Goal: Task Accomplishment & Management: Complete application form

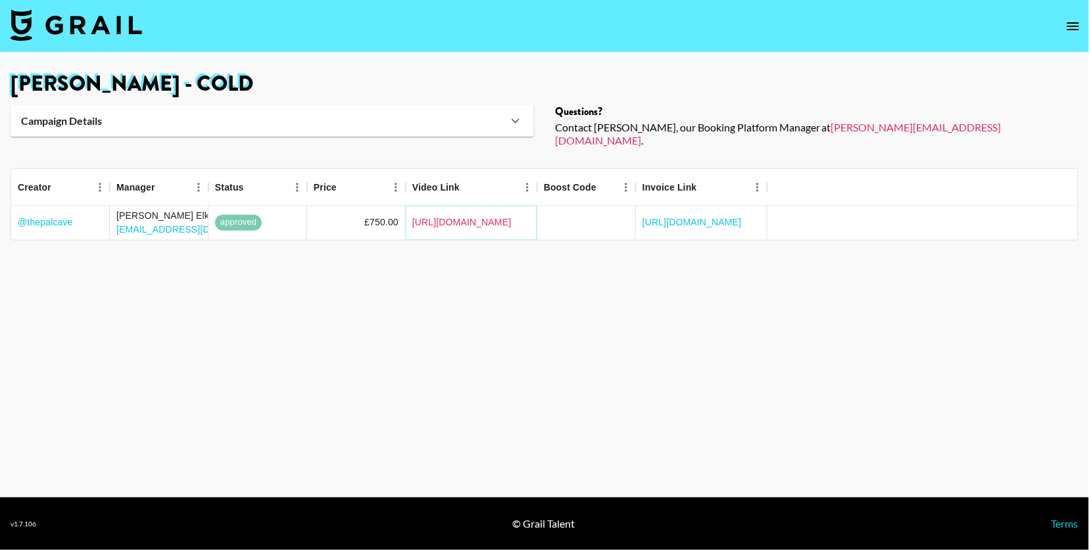
click at [512, 216] on link "[URL][DOMAIN_NAME]" at bounding box center [461, 222] width 99 height 13
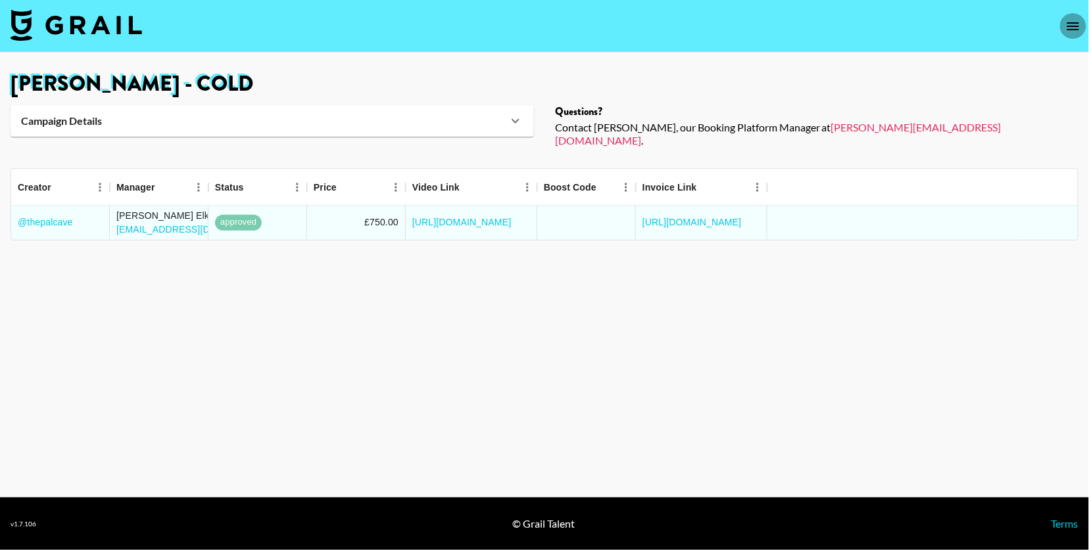
click at [1073, 22] on icon "open drawer" at bounding box center [1073, 26] width 16 height 16
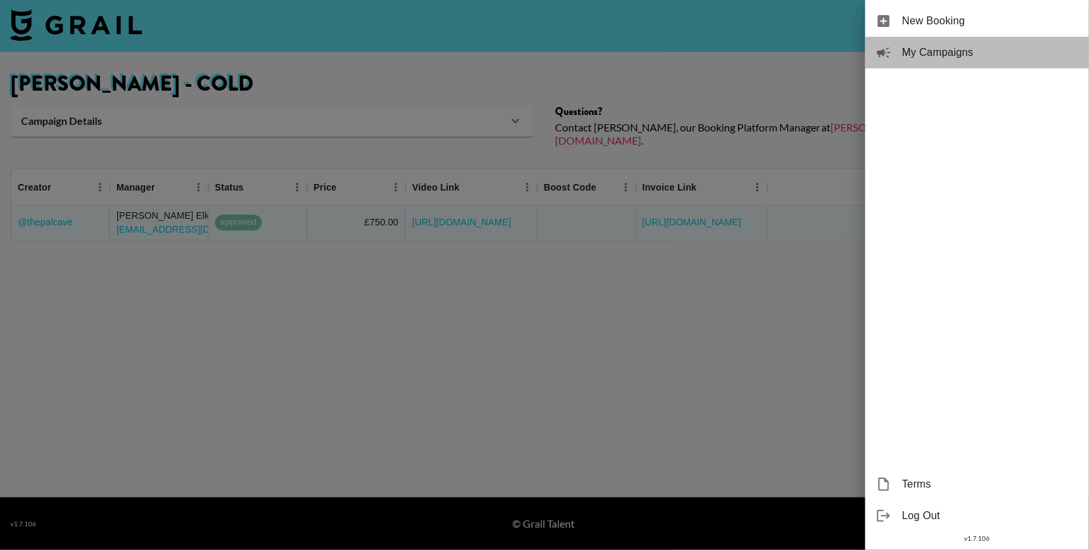
click at [997, 47] on span "My Campaigns" at bounding box center [990, 53] width 176 height 16
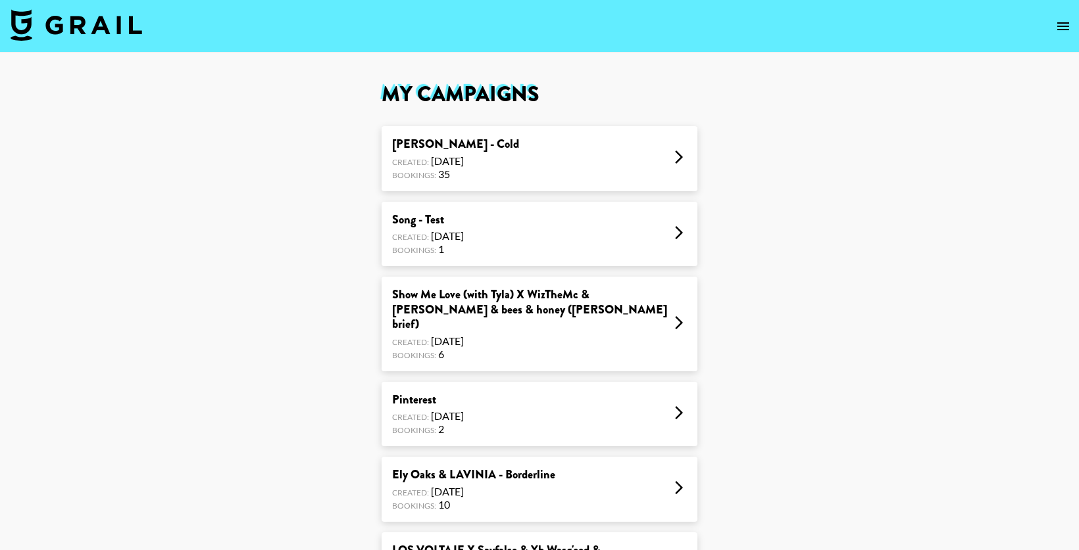
click at [554, 171] on div "[PERSON_NAME] - Cold Created: [DATE] Bookings: 35" at bounding box center [539, 158] width 316 height 65
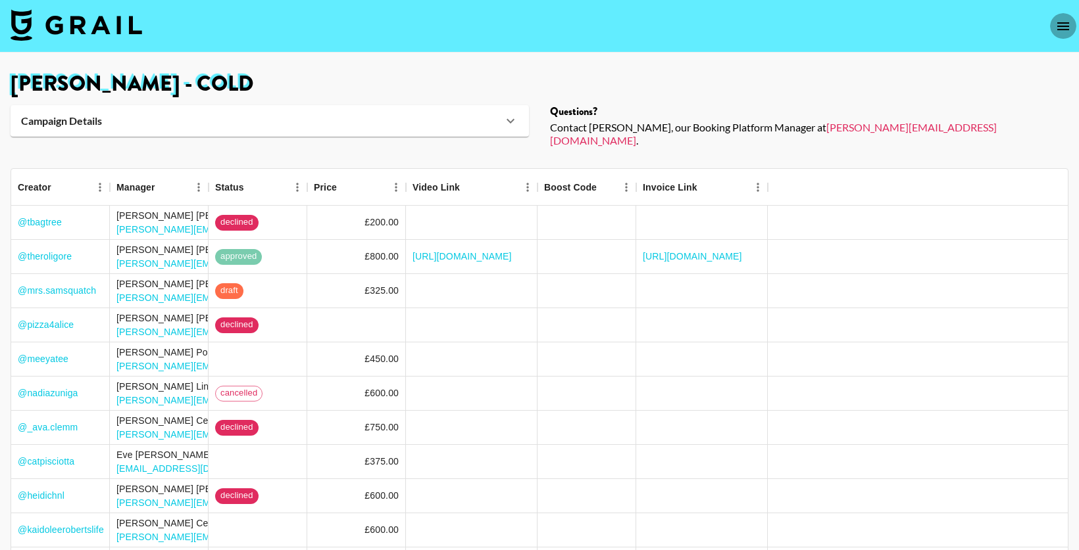
click at [1064, 20] on icon "open drawer" at bounding box center [1063, 26] width 16 height 16
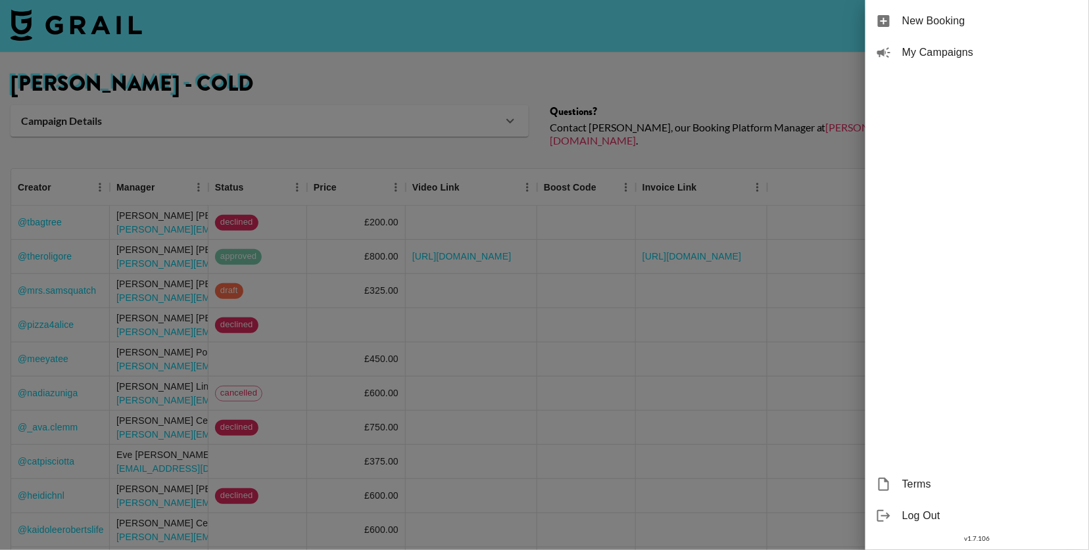
click at [928, 52] on span "My Campaigns" at bounding box center [990, 53] width 176 height 16
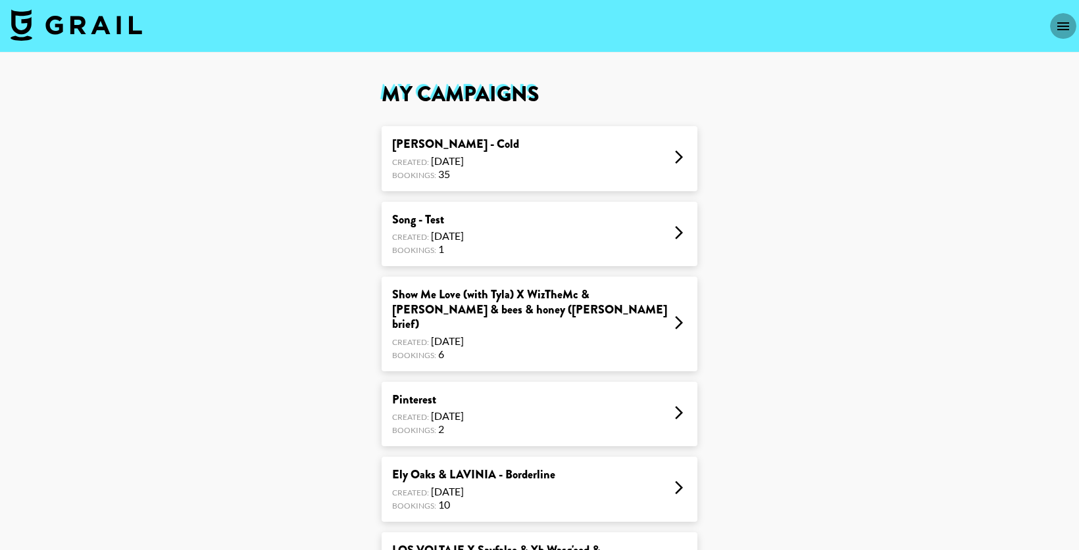
click at [1064, 31] on icon "open drawer" at bounding box center [1063, 26] width 16 height 16
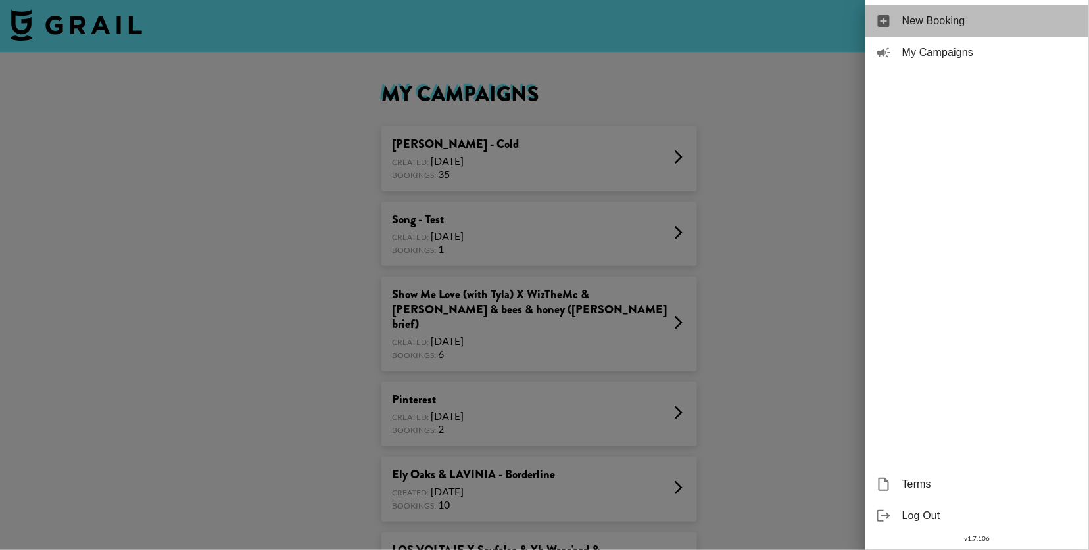
click at [987, 22] on span "New Booking" at bounding box center [990, 21] width 176 height 16
select select "Song"
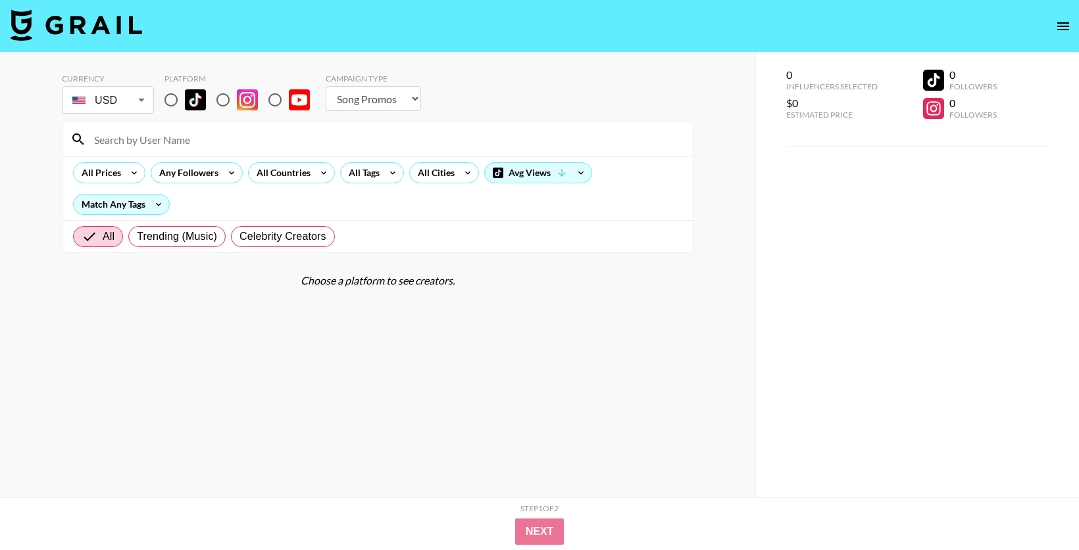
click at [190, 151] on div at bounding box center [377, 139] width 630 height 34
click at [180, 143] on input at bounding box center [385, 139] width 599 height 21
paste input "nottrebeca"
type input "nottrebeca"
click at [178, 101] on input "radio" at bounding box center [171, 100] width 28 height 28
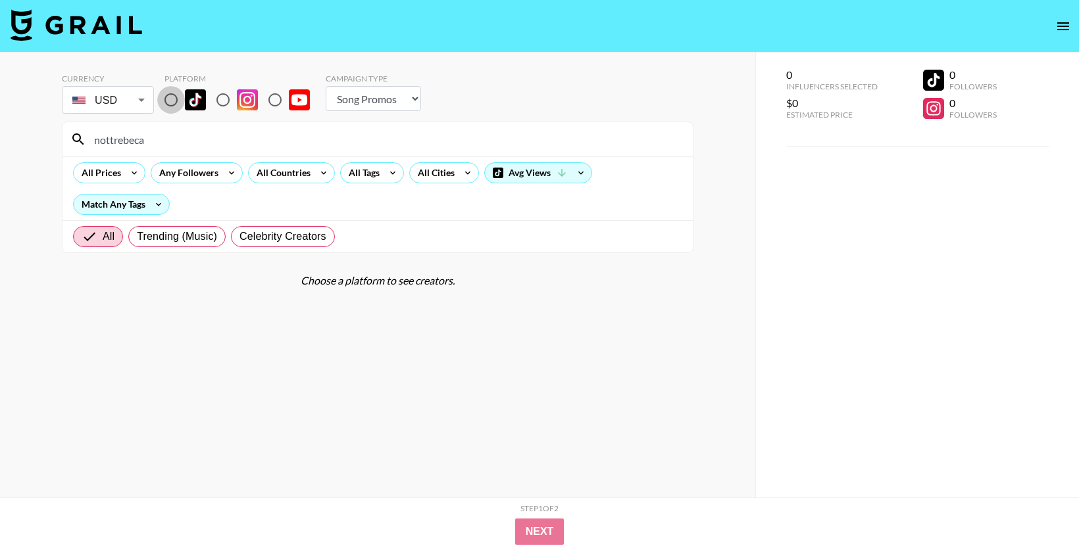
radio input "true"
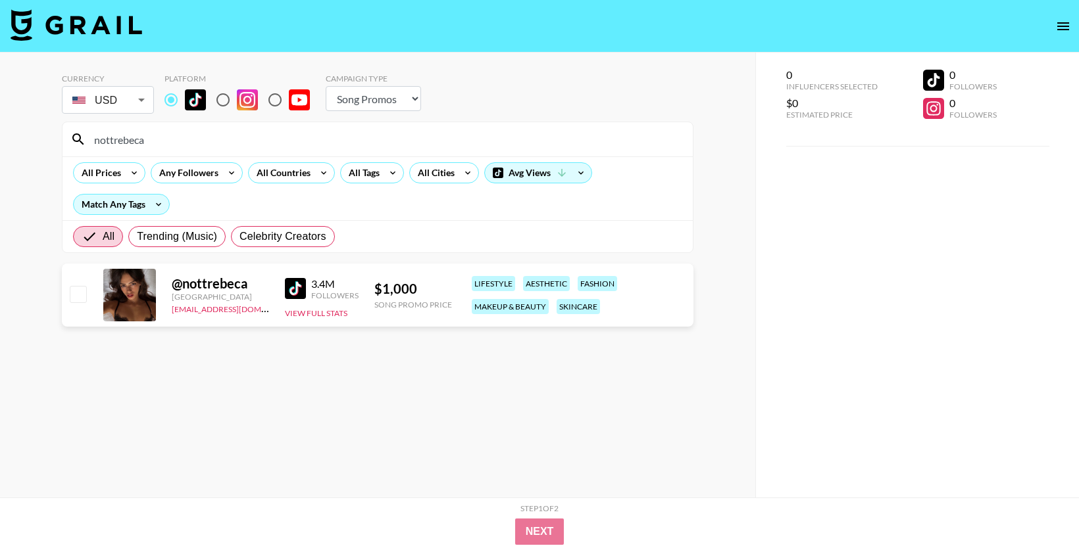
click at [216, 140] on input "nottrebeca" at bounding box center [385, 139] width 599 height 21
paste input "chiaraecalisto"
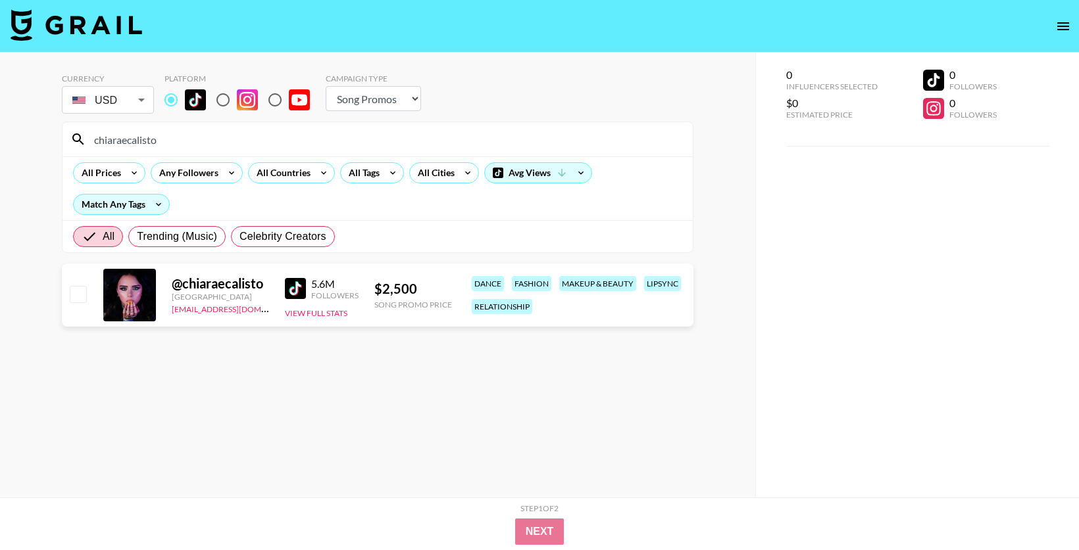
type input "chiaraecalisto"
click at [101, 95] on body "Currency USD USD ​ Platform Campaign Type Choose Type... Song Promos Brand Prom…" at bounding box center [539, 301] width 1079 height 603
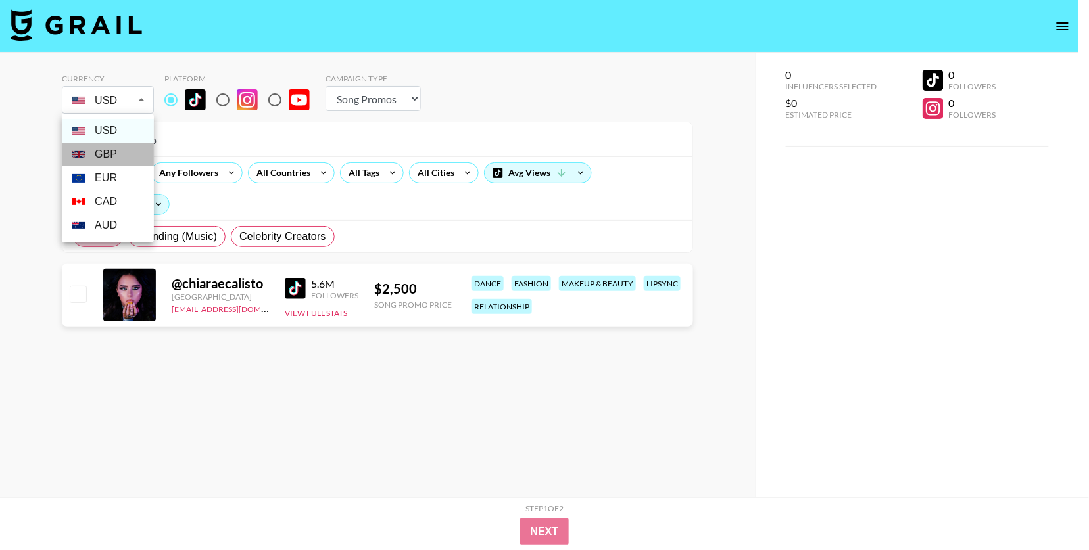
click at [109, 144] on li "GBP" at bounding box center [108, 155] width 92 height 24
type input "GBP"
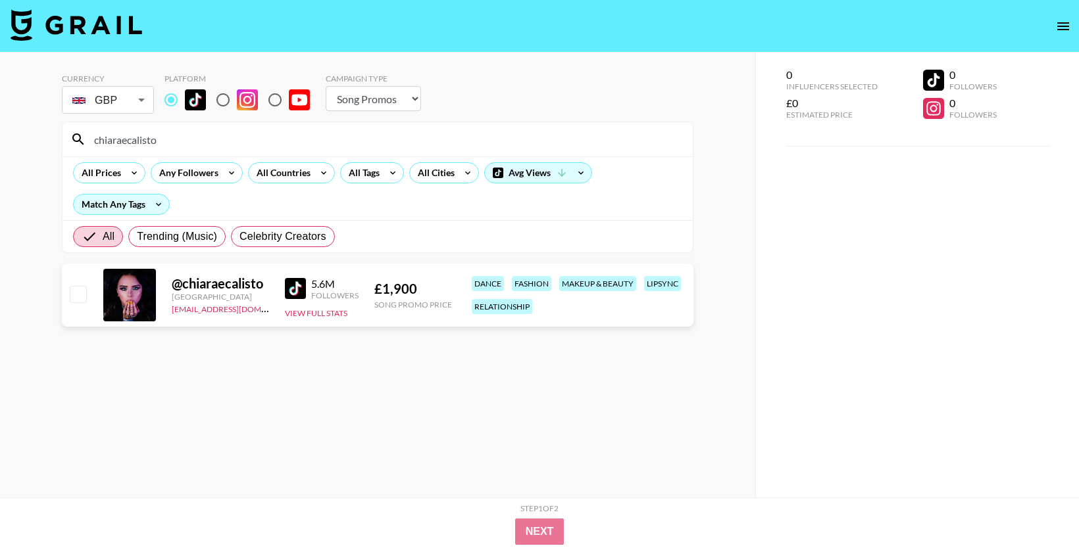
click at [84, 294] on input "checkbox" at bounding box center [78, 294] width 16 height 16
checkbox input "true"
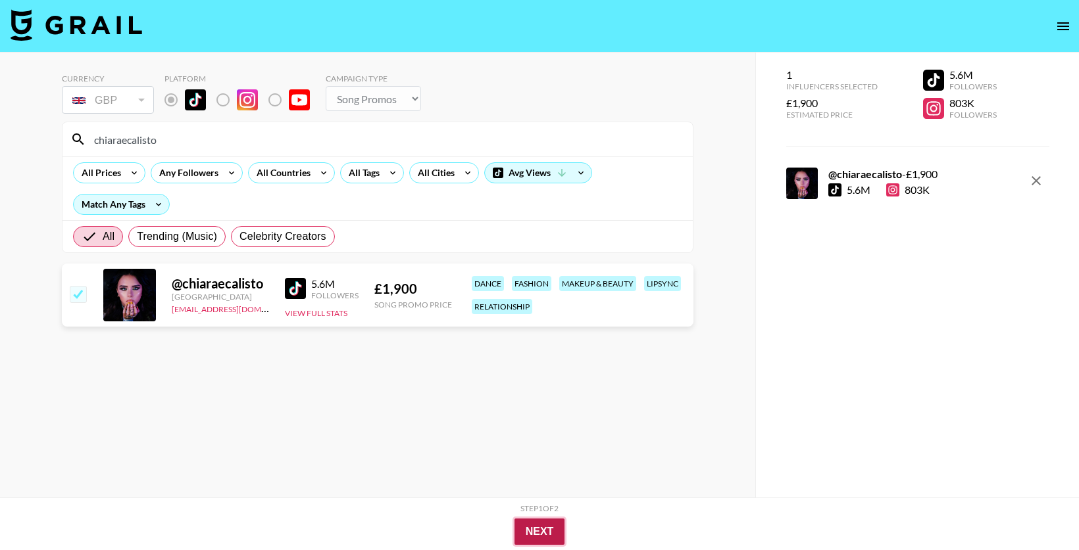
click at [537, 539] on button "Next" at bounding box center [539, 532] width 51 height 26
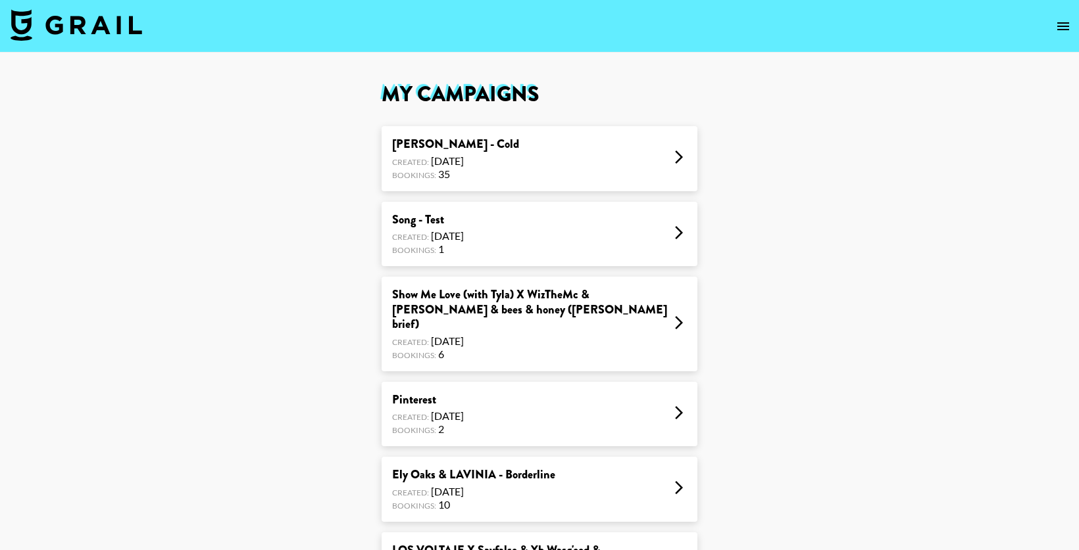
click at [1060, 11] on nav at bounding box center [539, 26] width 1079 height 53
click at [1060, 22] on icon "open drawer" at bounding box center [1063, 26] width 12 height 8
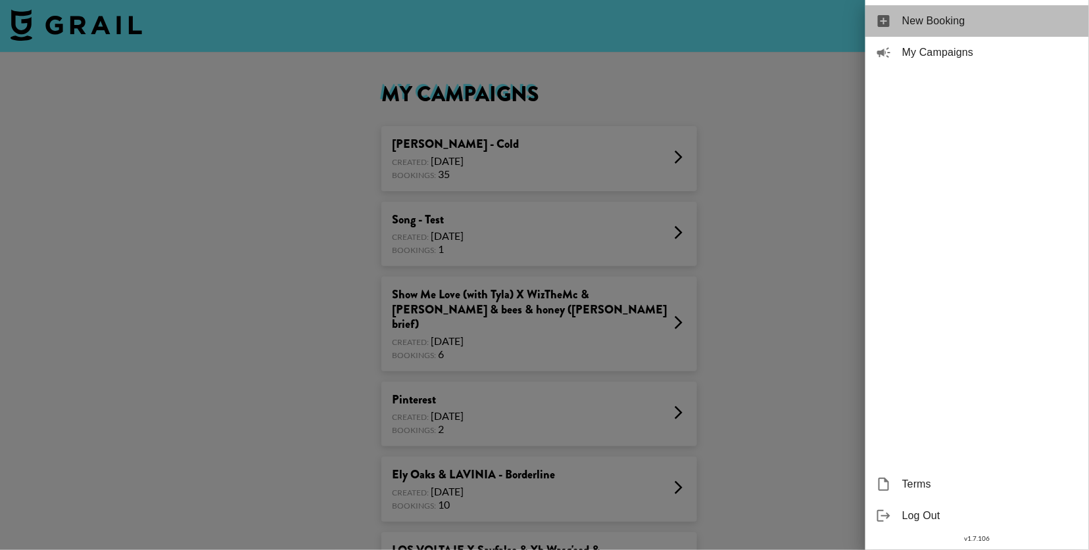
click at [994, 14] on span "New Booking" at bounding box center [990, 21] width 176 height 16
select select "Song"
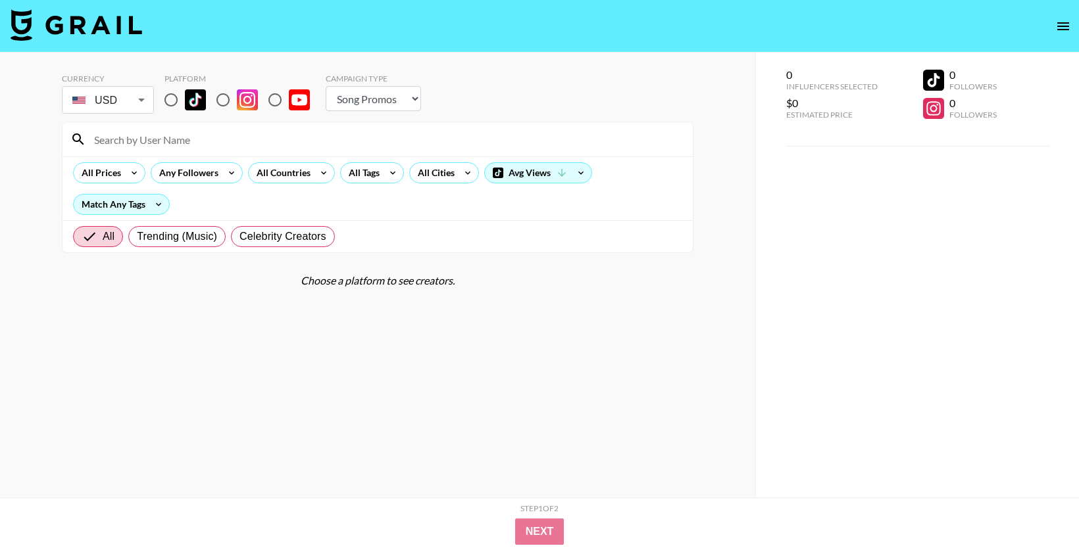
click at [947, 27] on nav at bounding box center [539, 26] width 1079 height 53
click at [114, 94] on body "Currency USD USD ​ Platform Campaign Type Choose Type... Song Promos Brand Prom…" at bounding box center [539, 301] width 1079 height 603
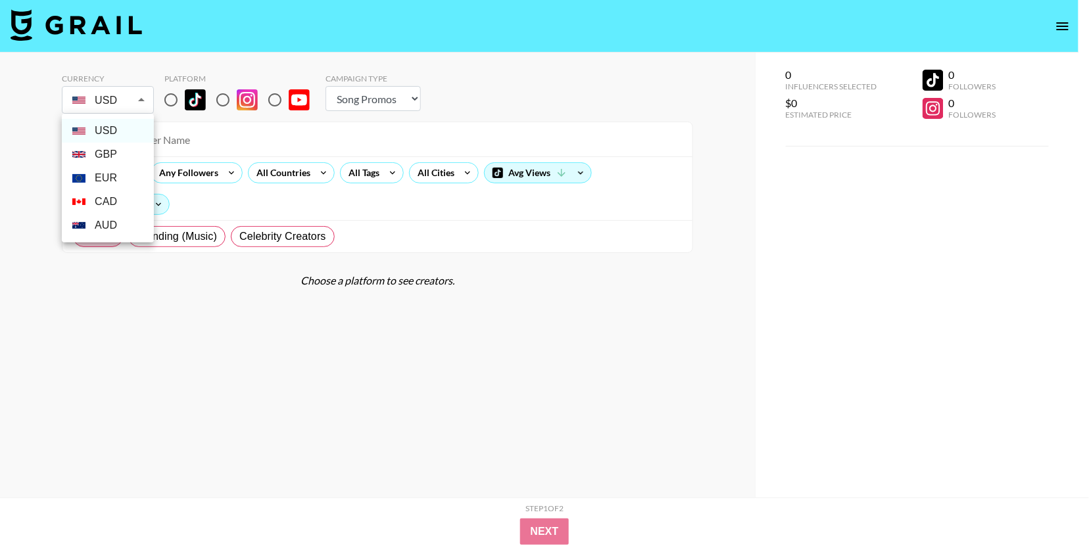
click at [101, 149] on li "GBP" at bounding box center [108, 155] width 92 height 24
type input "GBP"
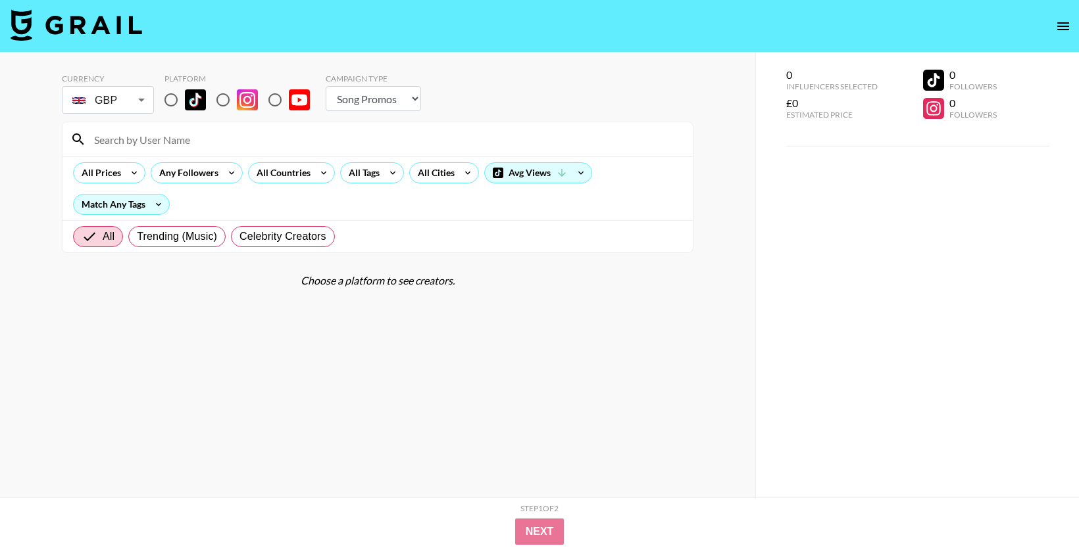
click at [169, 93] on input "radio" at bounding box center [171, 100] width 28 height 28
radio input "true"
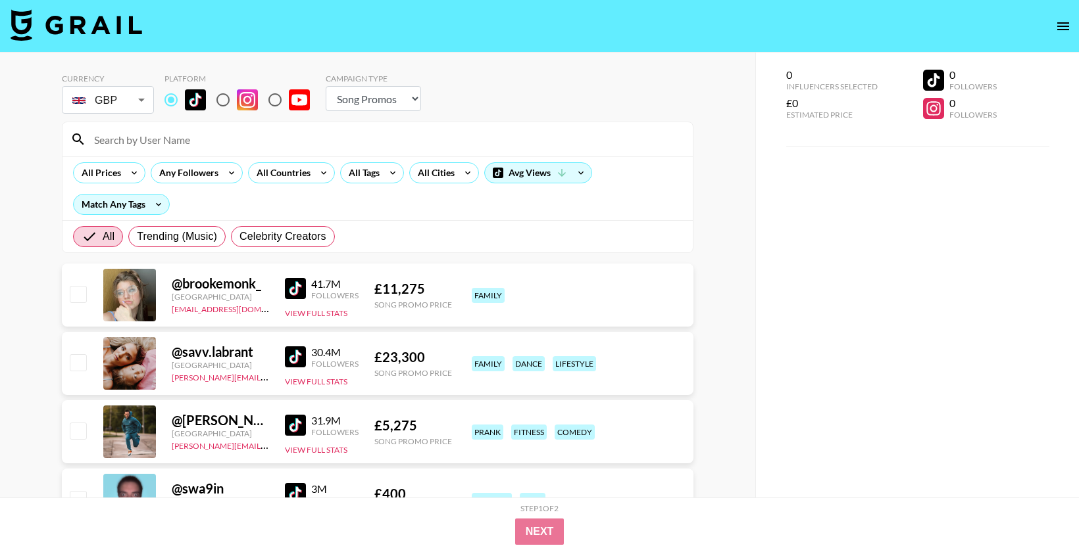
click at [153, 134] on input at bounding box center [385, 139] width 599 height 21
paste input "chiaraecalisto"
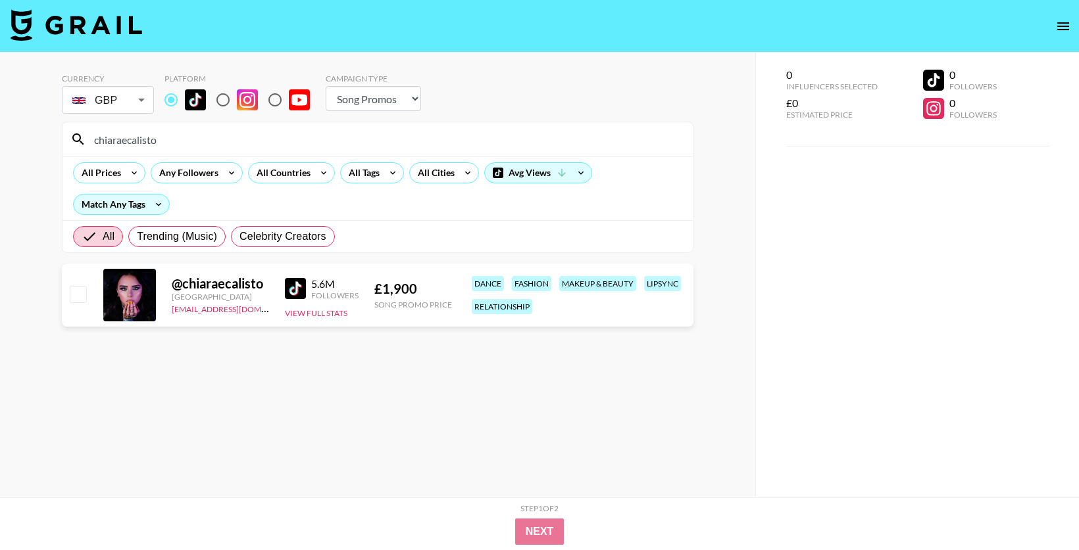
type input "chiaraecalisto"
click at [75, 292] on input "checkbox" at bounding box center [78, 294] width 16 height 16
checkbox input "true"
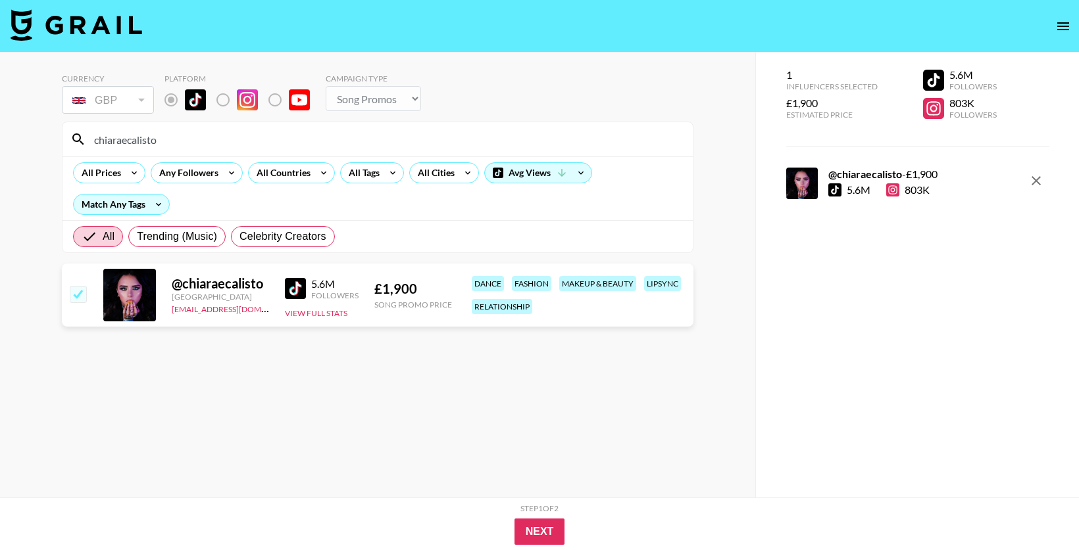
click at [155, 141] on input "chiaraecalisto" at bounding box center [385, 139] width 599 height 21
paste input "matildajdraper"
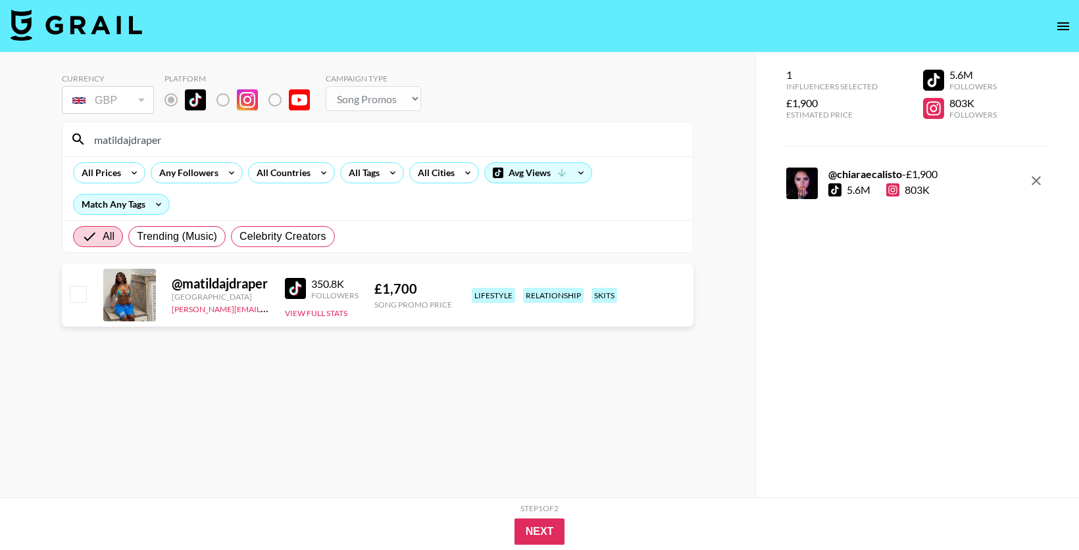
type input "matildajdraper"
click at [83, 293] on input "checkbox" at bounding box center [78, 294] width 16 height 16
checkbox input "true"
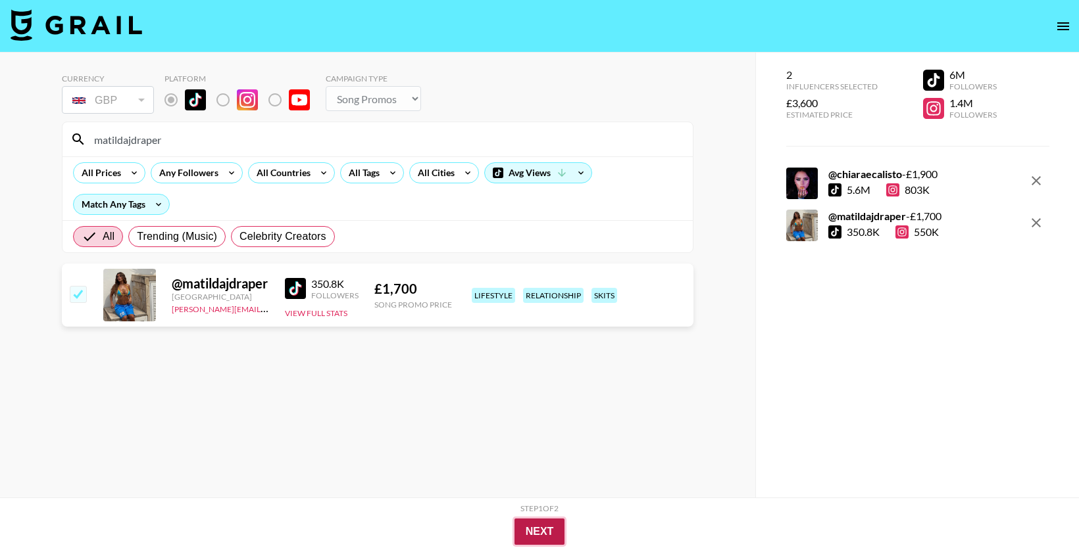
click at [546, 526] on button "Next" at bounding box center [539, 532] width 51 height 26
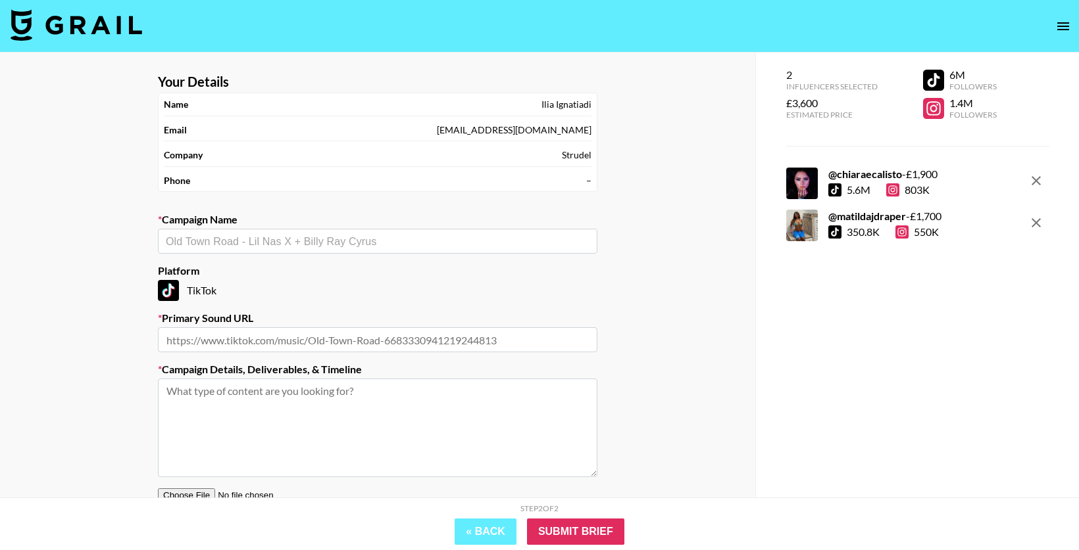
click at [283, 243] on input "text" at bounding box center [378, 241] width 424 height 15
click at [284, 274] on li "[PERSON_NAME] - Cold" at bounding box center [377, 270] width 439 height 21
type input "[PERSON_NAME] - Cold"
type input "[URL][DOMAIN_NAME]"
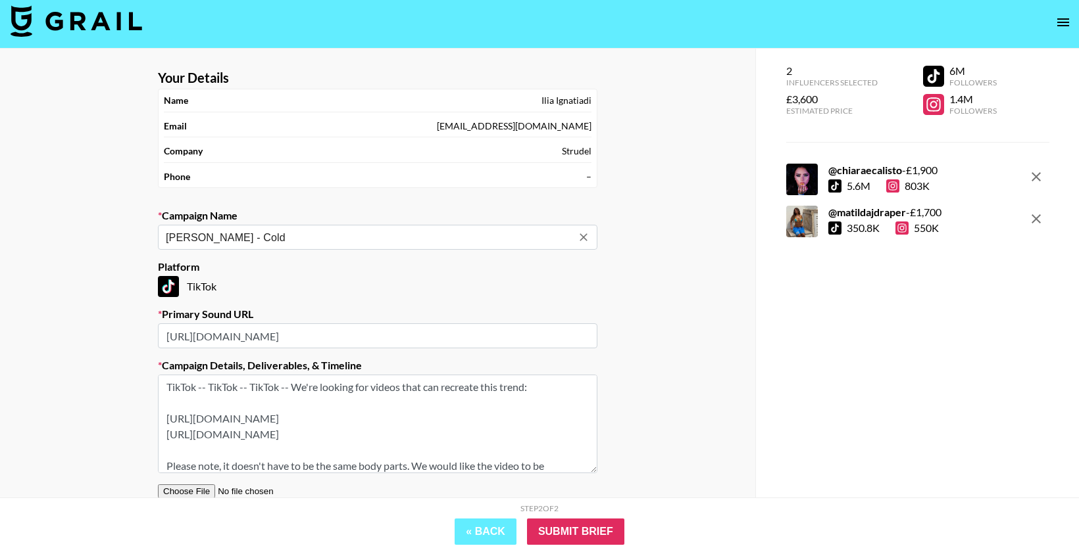
scroll to position [12, 0]
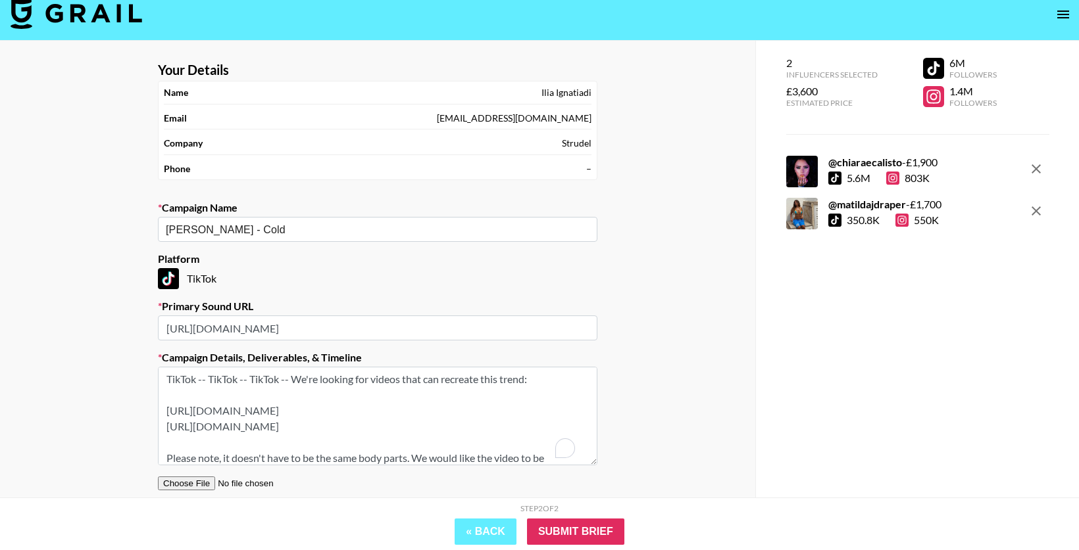
drag, startPoint x: 249, startPoint y: 377, endPoint x: 155, endPoint y: 368, distance: 93.8
click at [155, 368] on section "Your Details Name [PERSON_NAME] Email [PERSON_NAME][EMAIL_ADDRESS][DOMAIN_NAME]…" at bounding box center [377, 301] width 460 height 500
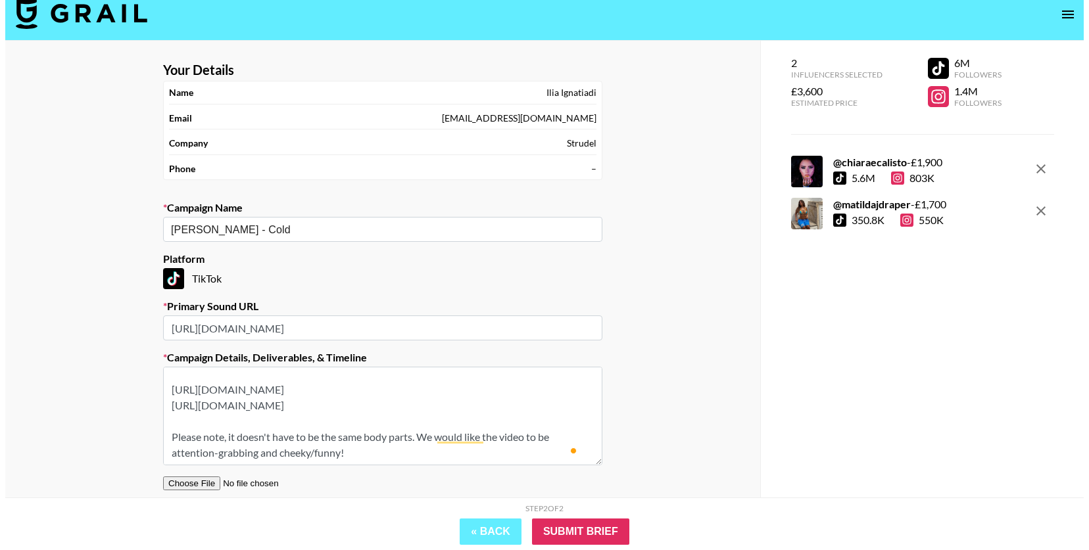
scroll to position [36, 0]
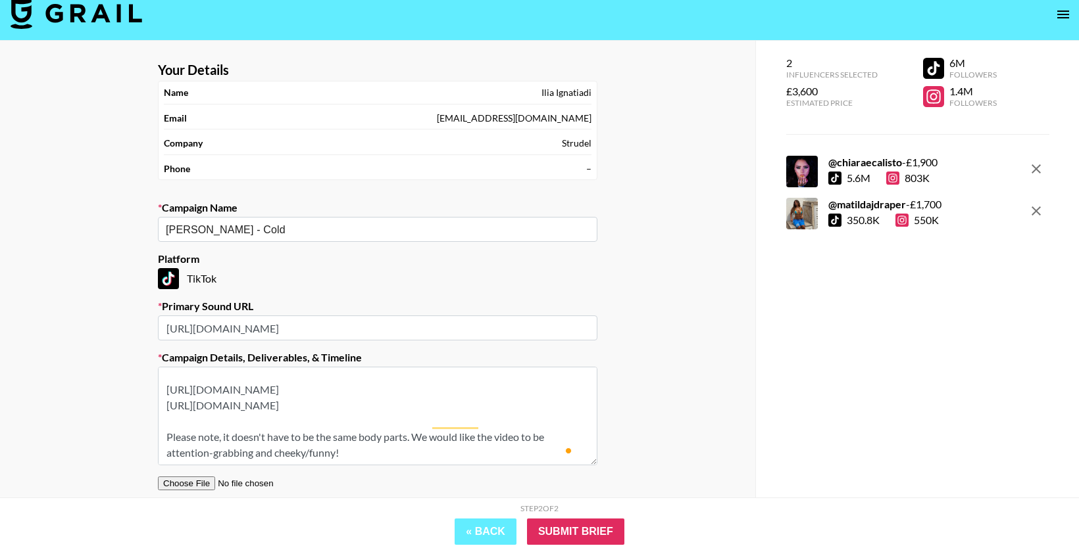
click at [421, 436] on textarea "TikTok -- We're looking for videos that can recreate this trend: [URL][DOMAIN_N…" at bounding box center [377, 416] width 439 height 99
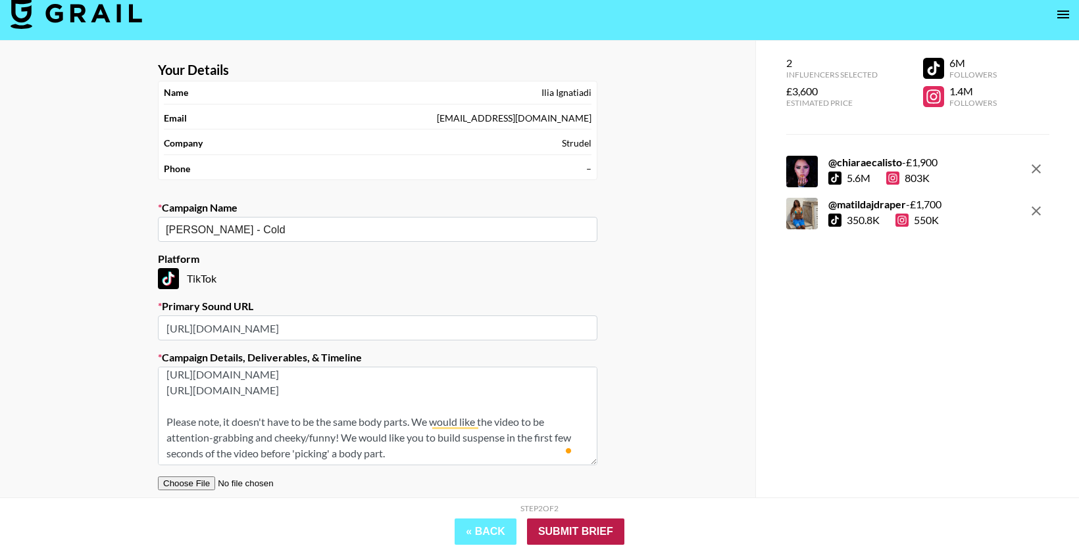
type textarea "TikTok -- We're looking for videos that can recreate this trend: [URL][DOMAIN_N…"
click at [598, 526] on input "Submit Brief" at bounding box center [575, 532] width 97 height 26
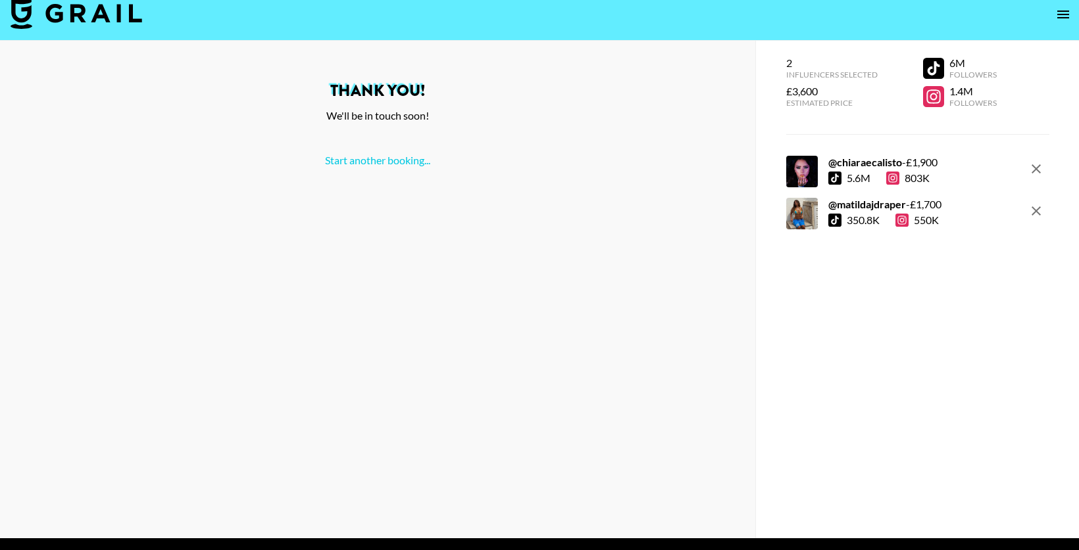
click at [1064, 13] on icon "open drawer" at bounding box center [1063, 15] width 12 height 8
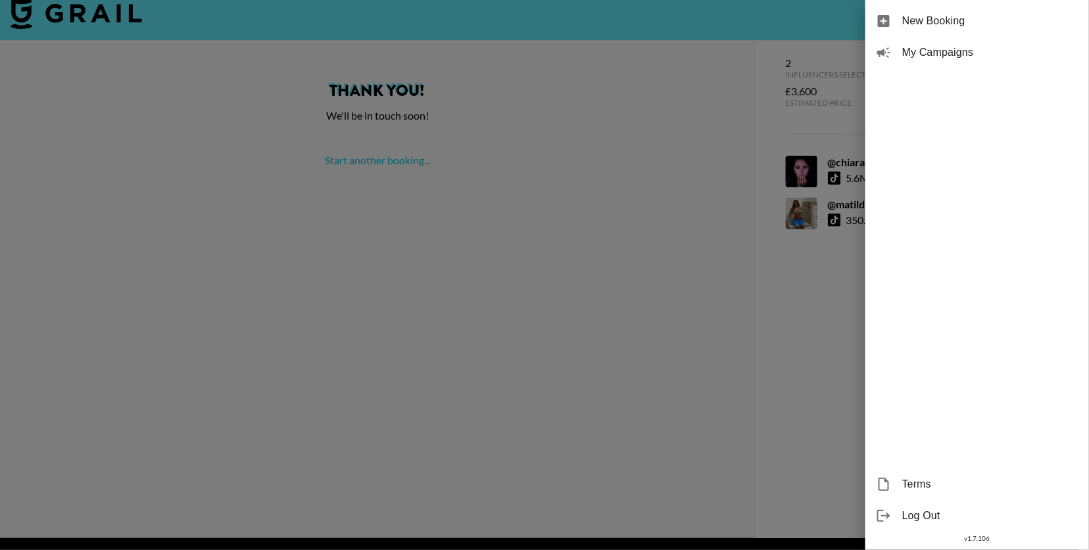
click at [1012, 45] on span "My Campaigns" at bounding box center [990, 53] width 176 height 16
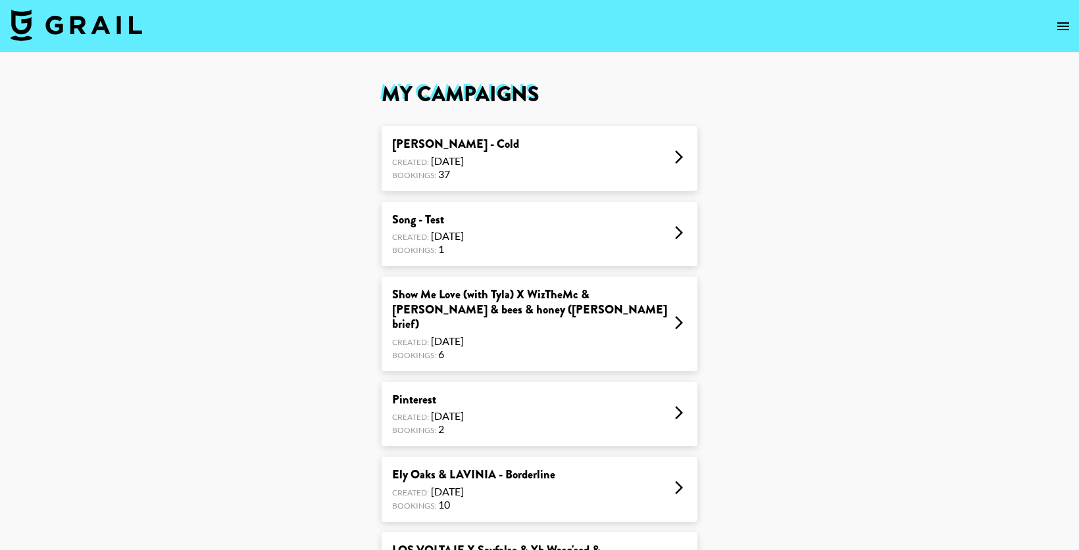
click at [481, 142] on div "[PERSON_NAME] - Cold" at bounding box center [455, 144] width 127 height 15
